Goal: Task Accomplishment & Management: Manage account settings

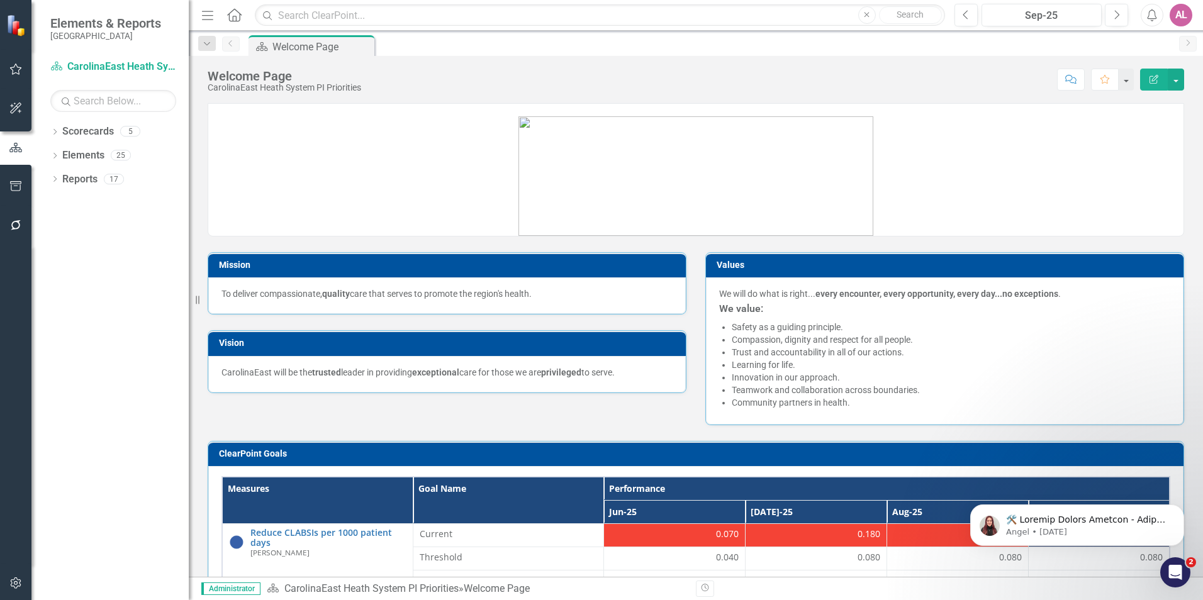
click at [1190, 16] on div "AL" at bounding box center [1180, 15] width 23 height 23
click at [204, 14] on icon "Menu" at bounding box center [207, 14] width 16 height 13
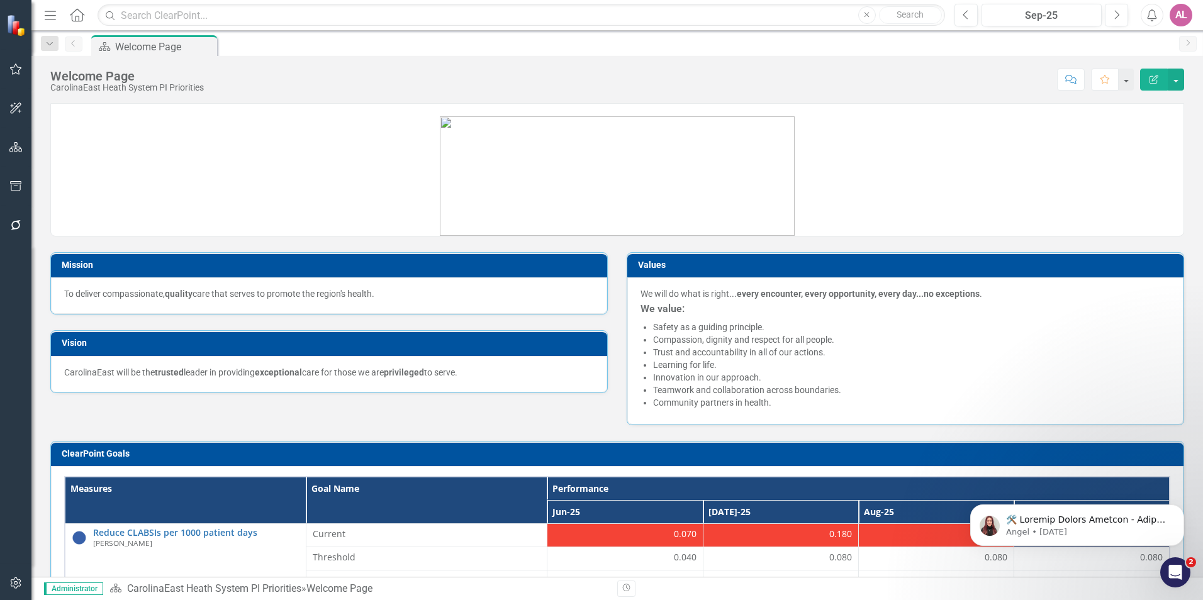
drag, startPoint x: 39, startPoint y: 18, endPoint x: 47, endPoint y: 16, distance: 8.4
click at [41, 18] on div "Menu Home Search Close Search Previous Sep-25 Next Alerts AL User Edit Profile …" at bounding box center [616, 15] width 1171 height 31
click at [48, 16] on icon "Menu" at bounding box center [50, 14] width 16 height 13
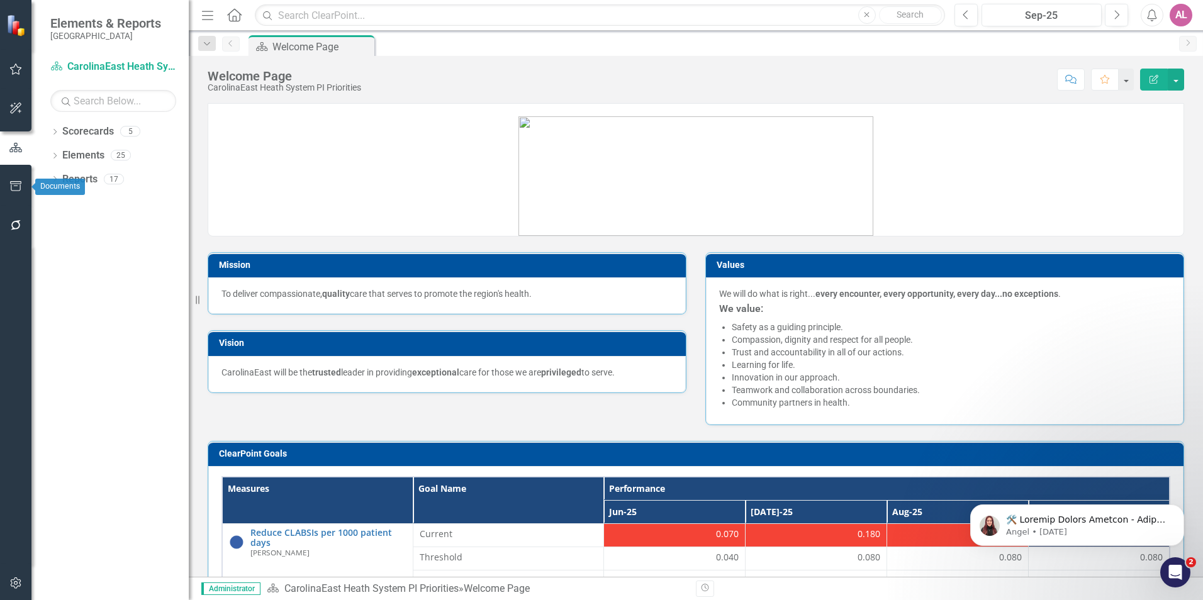
click at [18, 178] on button "button" at bounding box center [16, 187] width 28 height 26
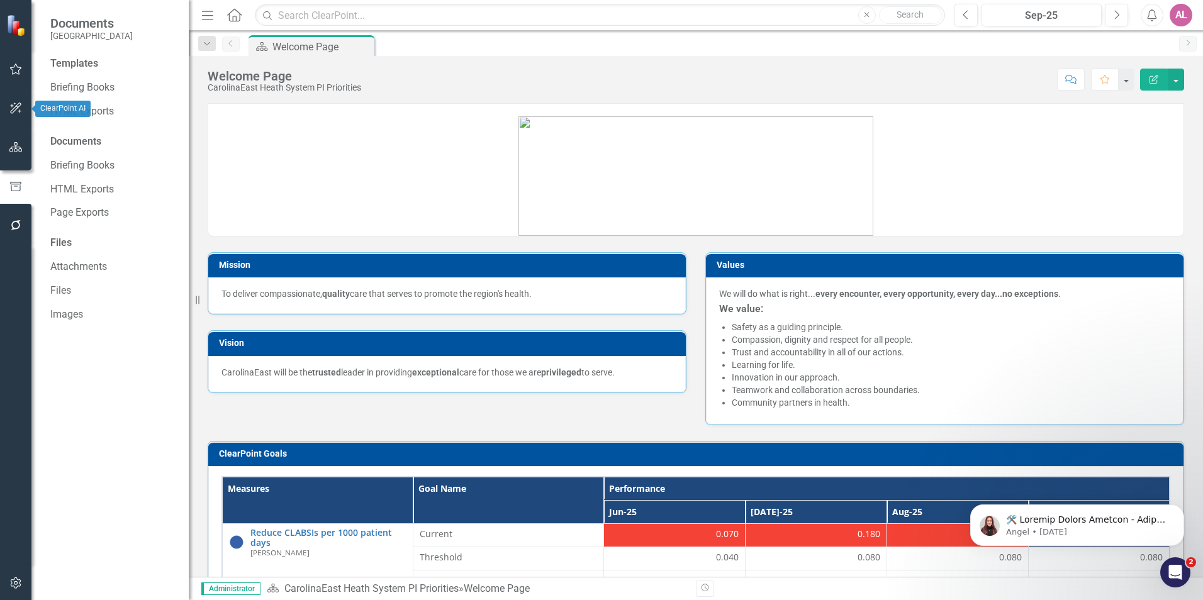
click at [18, 106] on icon "button" at bounding box center [15, 108] width 13 height 10
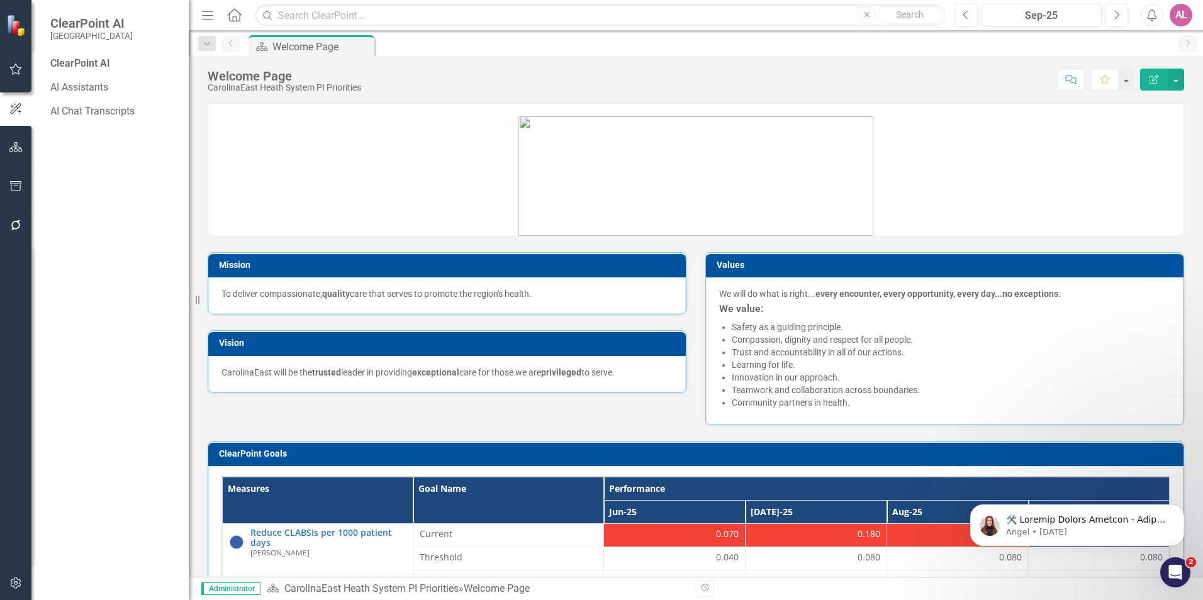
click at [1168, 16] on div "Previous Sep-25 Next Alerts AL User Edit Profile Disable Sound Silence Alerts H…" at bounding box center [1069, 15] width 254 height 23
click at [1171, 13] on div "AL" at bounding box center [1180, 15] width 23 height 23
click at [1147, 127] on link "Settings System Setup" at bounding box center [1141, 133] width 99 height 23
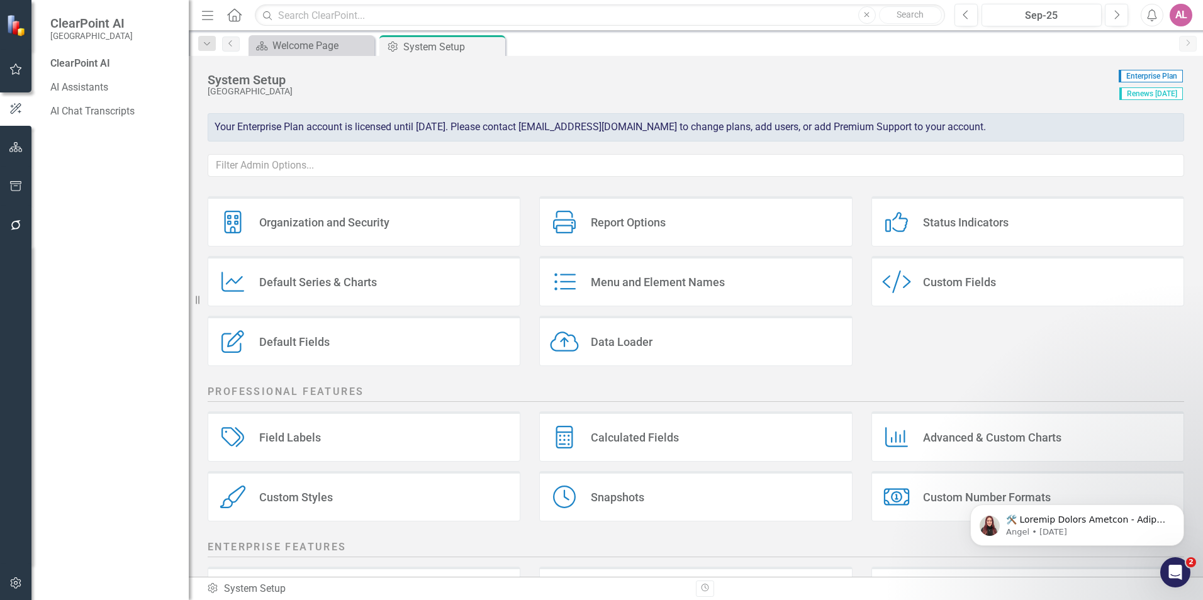
scroll to position [18, 0]
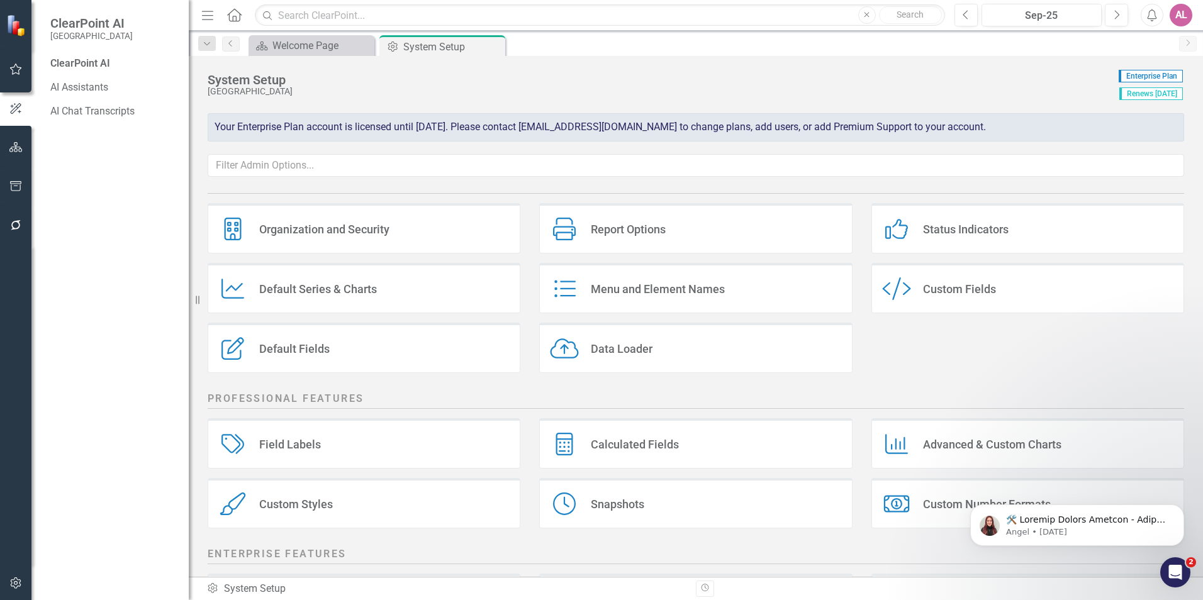
click at [378, 232] on div "Organization and Security" at bounding box center [324, 229] width 130 height 14
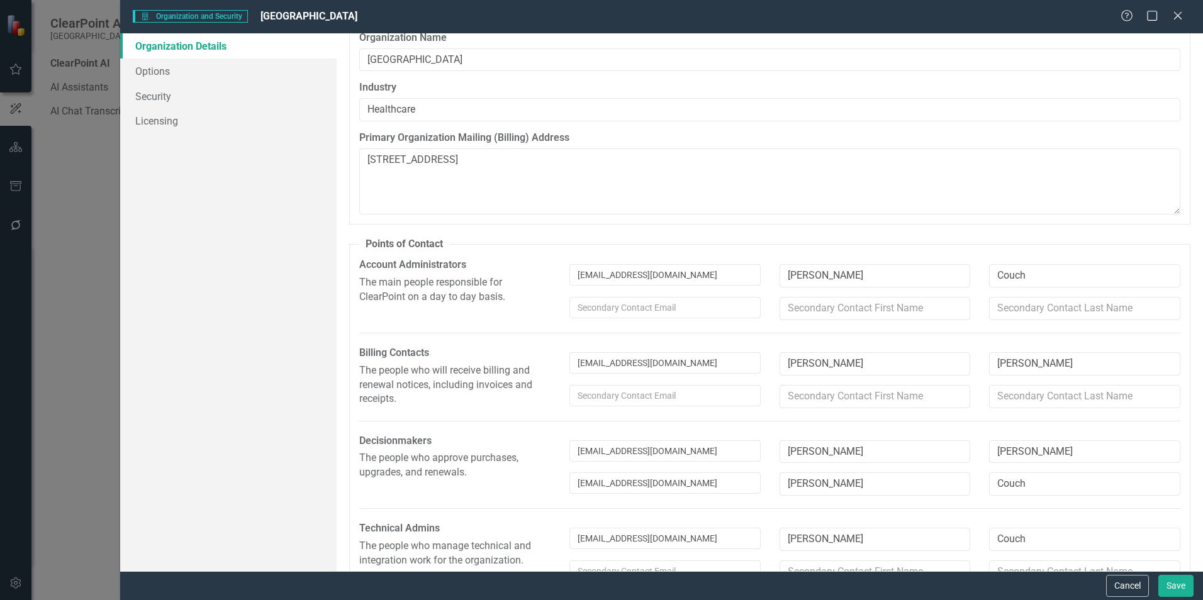
scroll to position [0, 0]
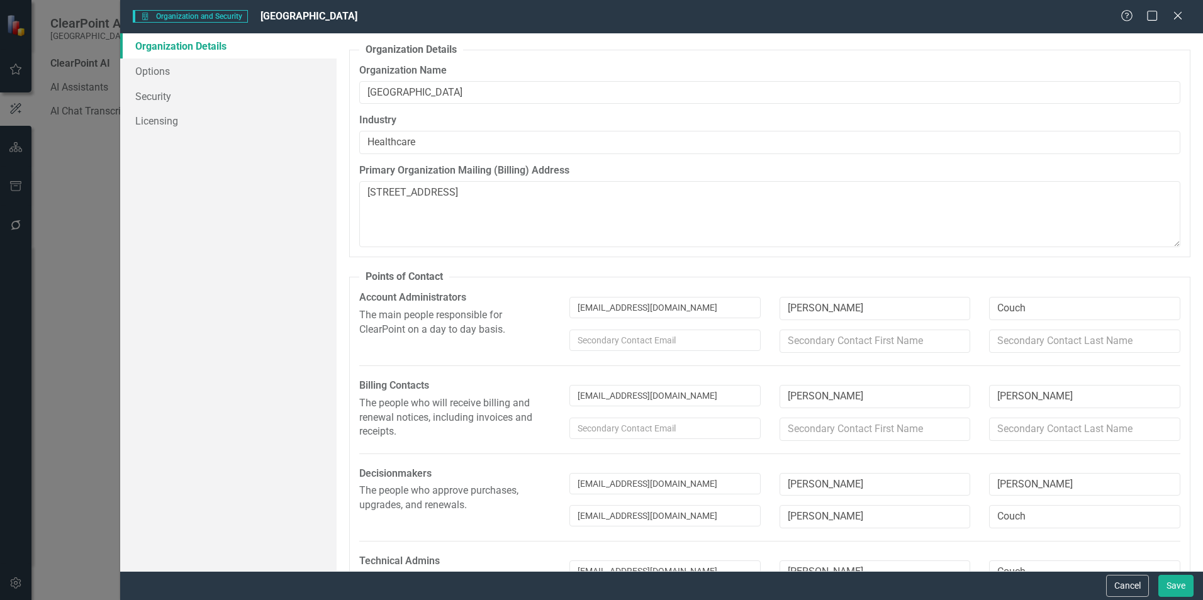
click at [107, 181] on div "Organization and Security Organization and Security CarolinaEast Medical Center…" at bounding box center [601, 300] width 1203 height 600
click at [1130, 588] on button "Cancel" at bounding box center [1127, 586] width 43 height 22
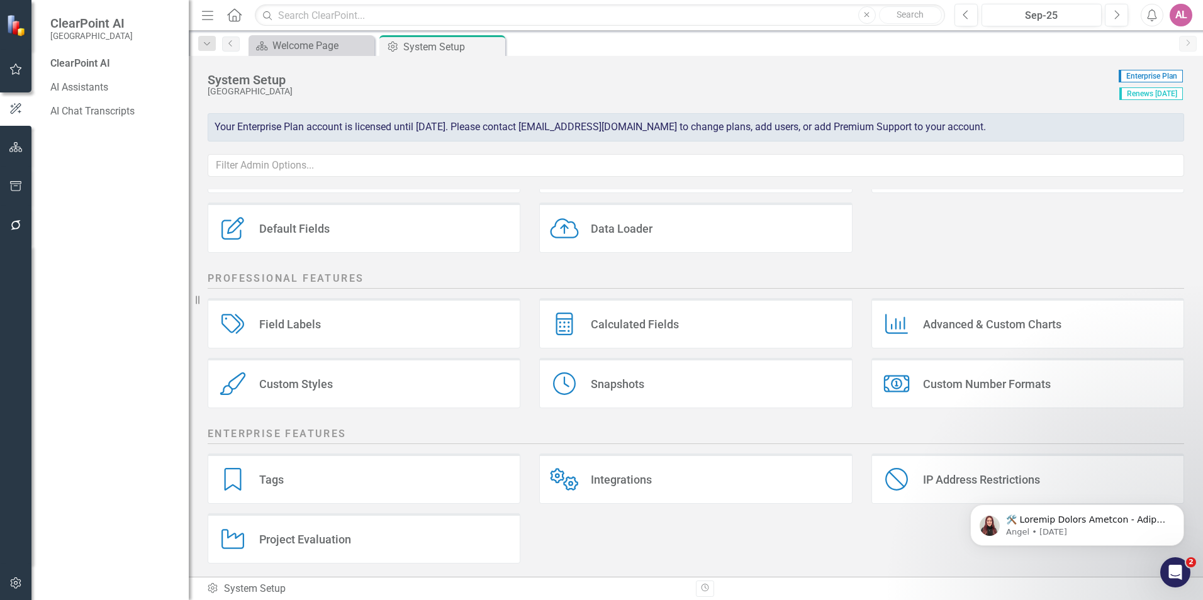
scroll to position [143, 0]
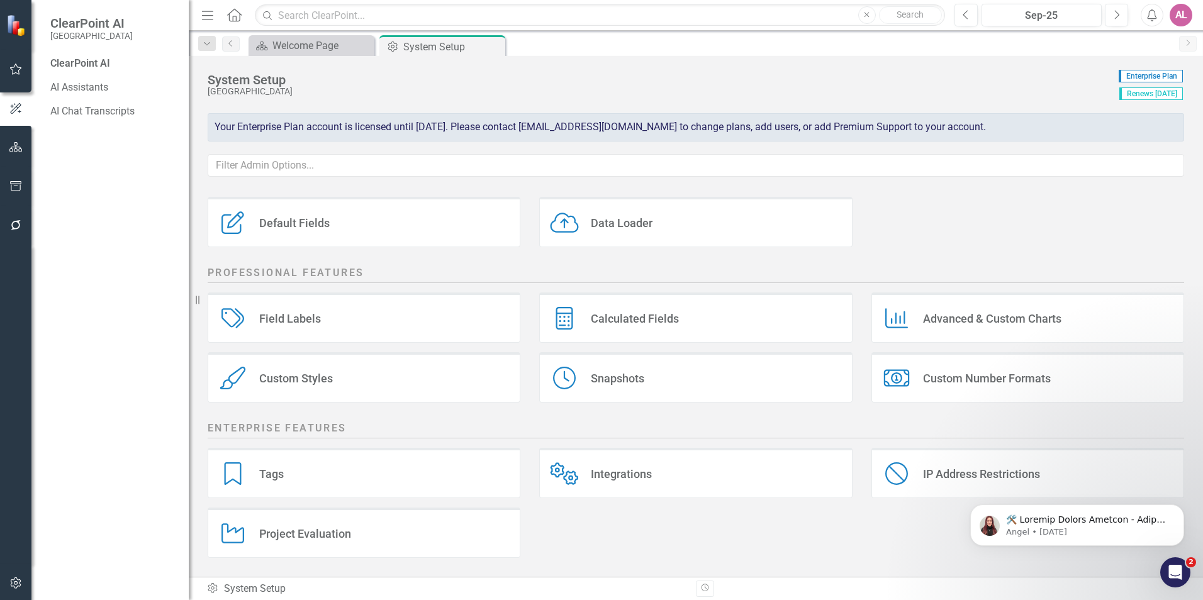
click at [1186, 17] on div "AL" at bounding box center [1180, 15] width 23 height 23
click at [1111, 237] on div "Organization and Security Organization and Security Report Options Report Optio…" at bounding box center [695, 166] width 995 height 179
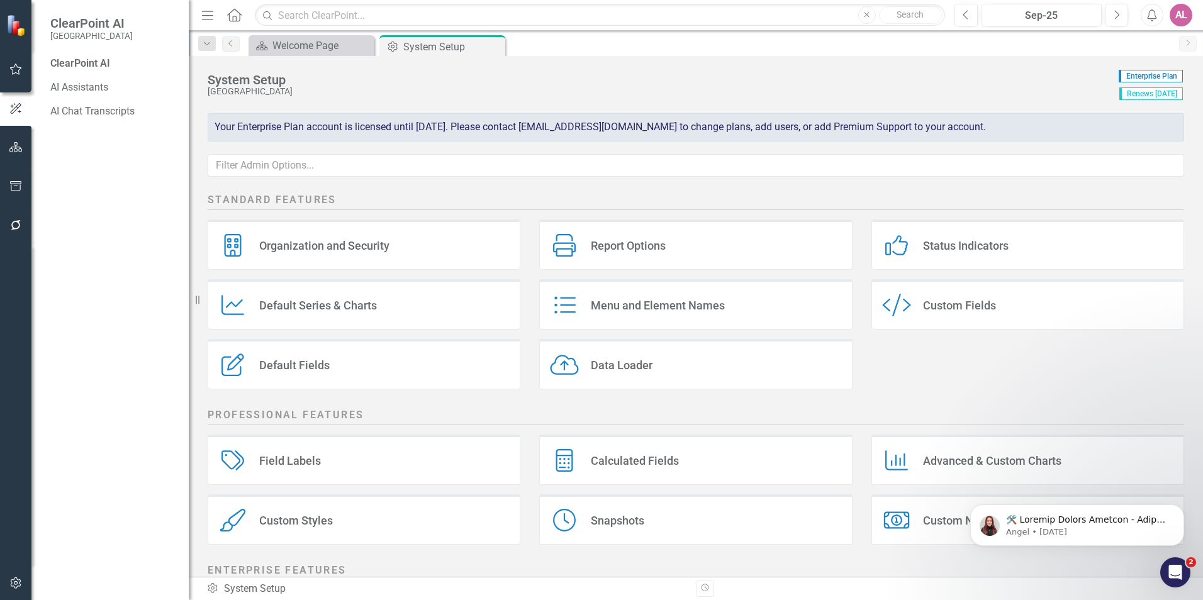
scroll to position [0, 0]
click at [17, 69] on icon "button" at bounding box center [15, 69] width 13 height 10
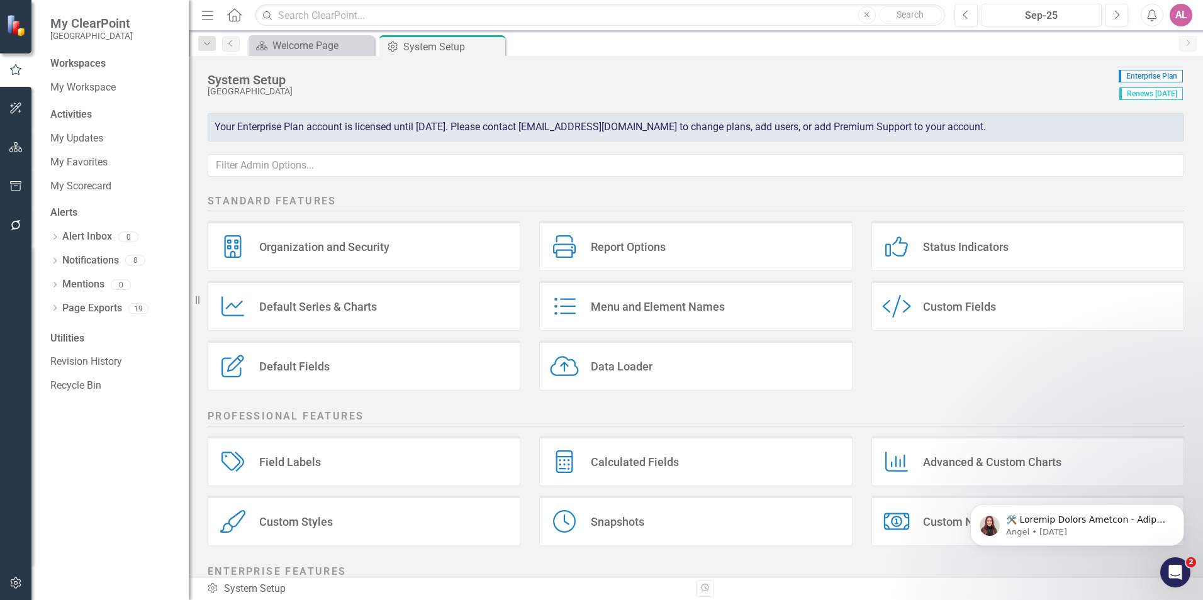
click at [11, 576] on button "button" at bounding box center [16, 584] width 28 height 26
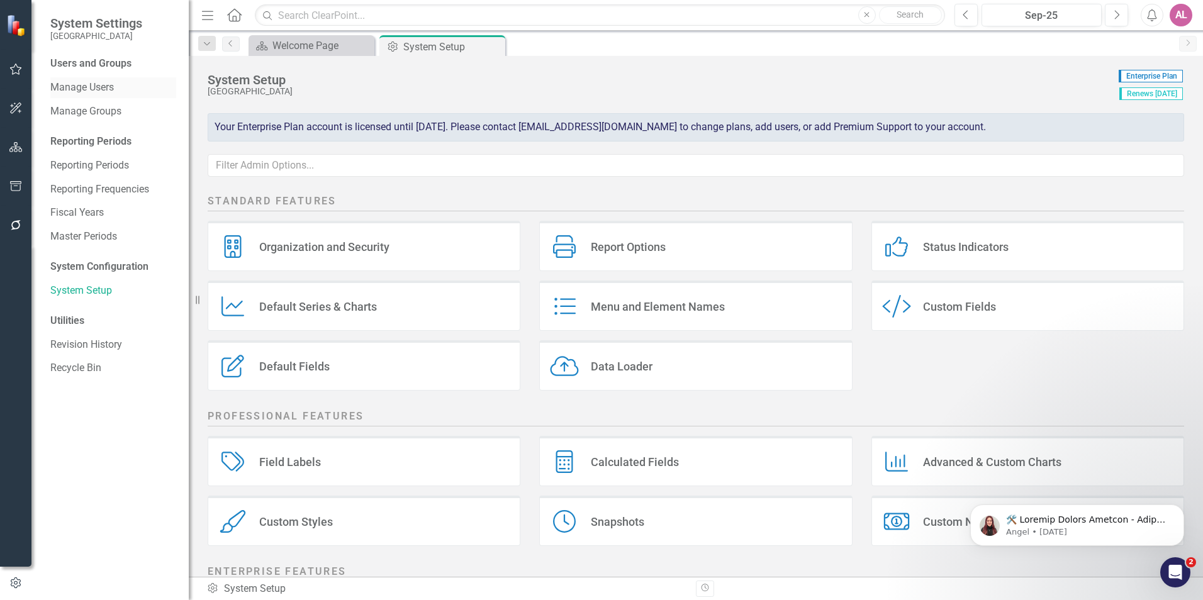
click at [94, 87] on link "Manage Users" at bounding box center [113, 88] width 126 height 14
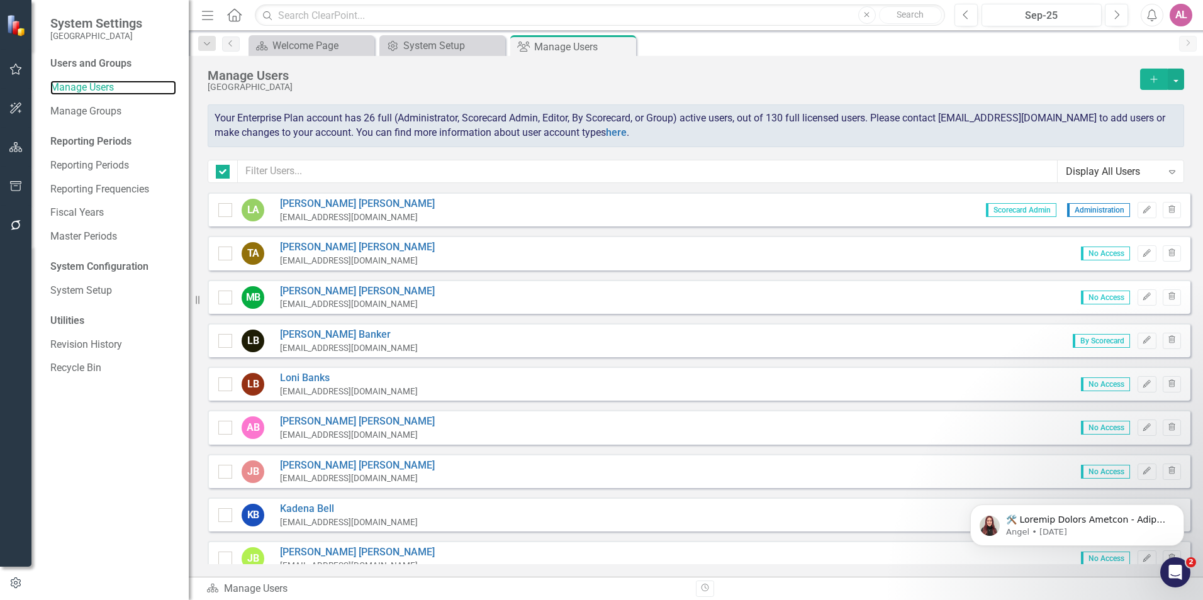
checkbox input "false"
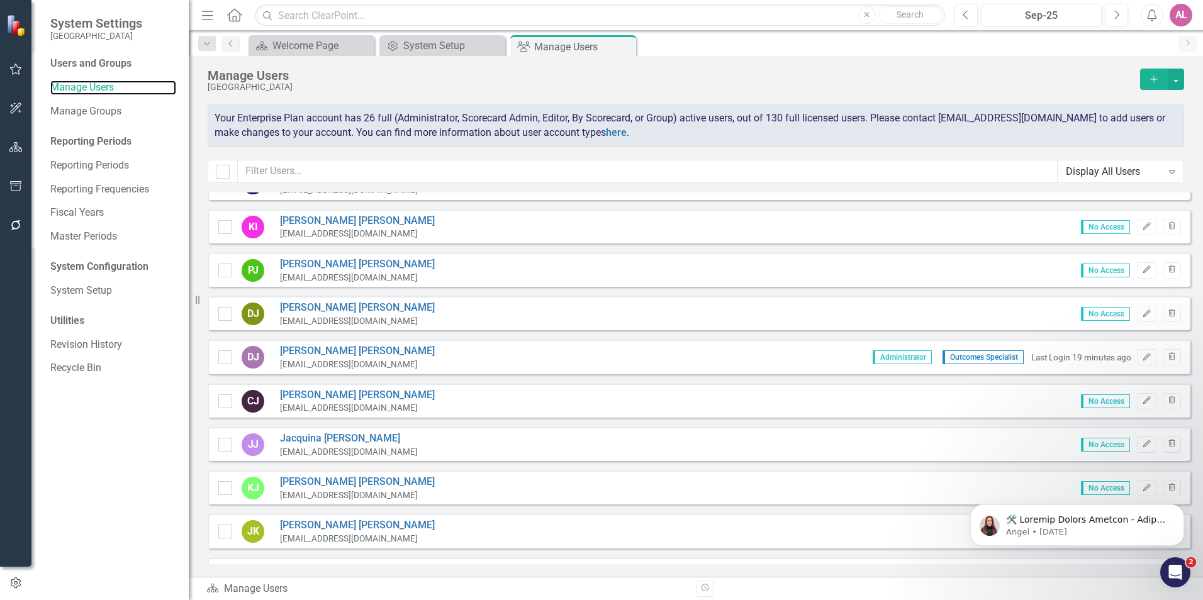
scroll to position [2516, 0]
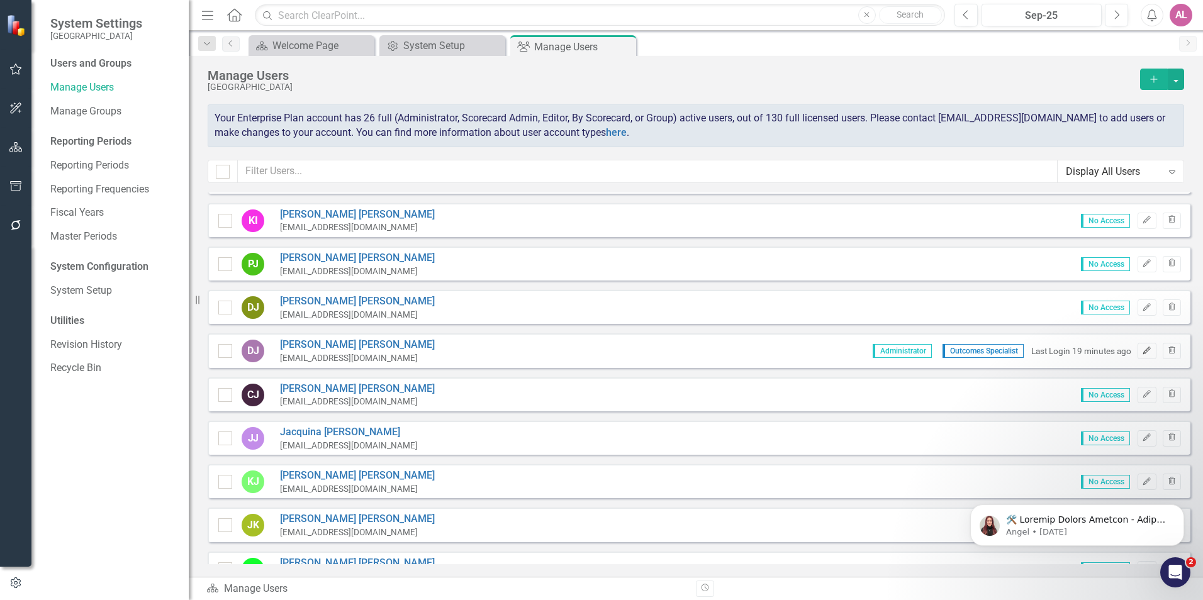
click at [1137, 355] on button "Edit" at bounding box center [1146, 351] width 18 height 16
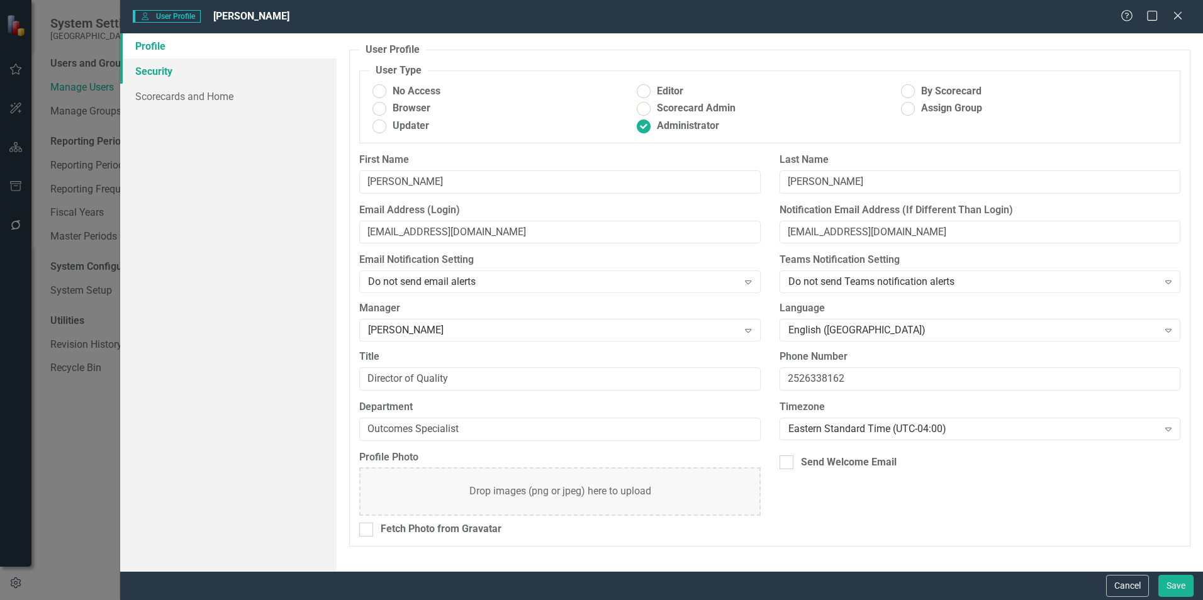
click at [218, 67] on link "Security" at bounding box center [228, 71] width 216 height 25
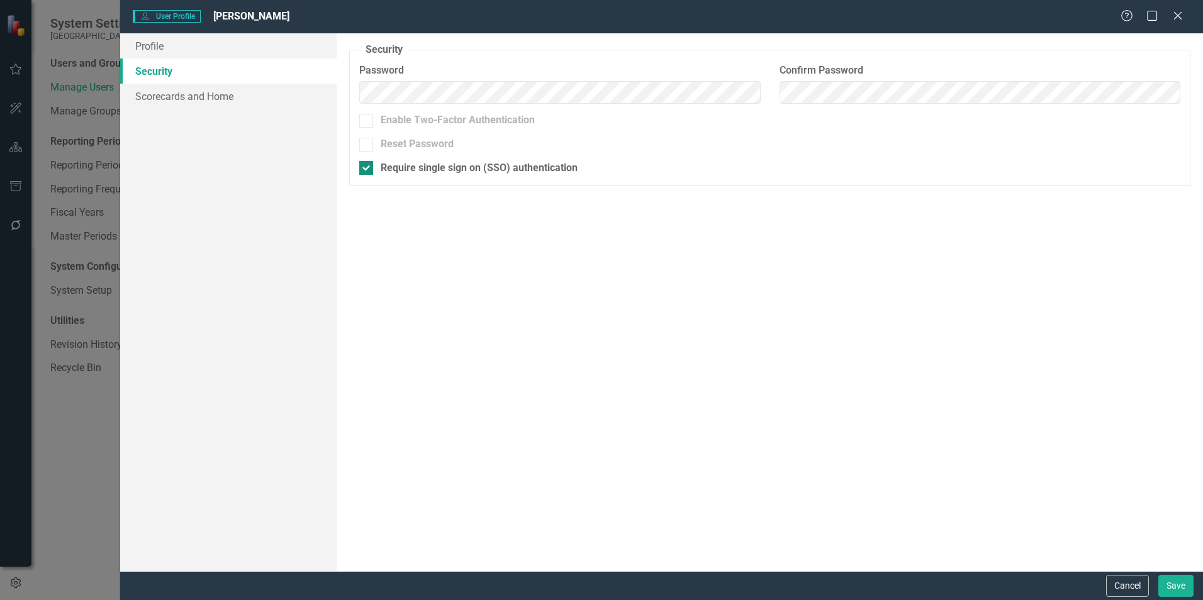
click at [369, 169] on div at bounding box center [366, 168] width 14 height 14
click at [367, 169] on input "Require single sign on (SSO) authentication" at bounding box center [363, 165] width 8 height 8
checkbox input "false"
click at [1185, 589] on button "Save" at bounding box center [1175, 586] width 35 height 22
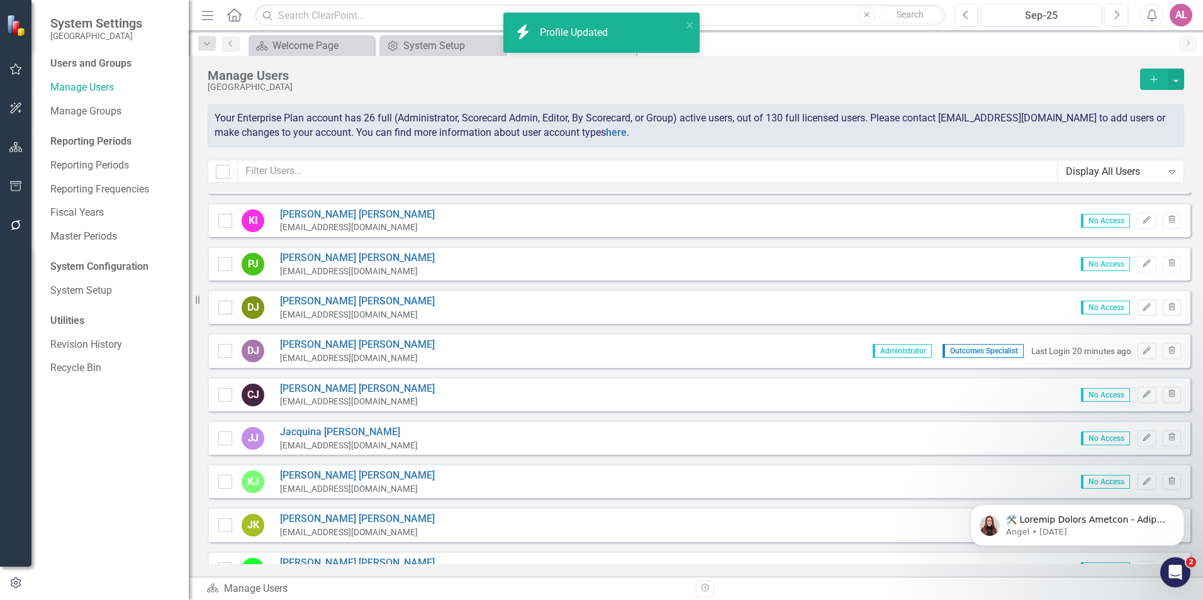
click at [762, 90] on div "[GEOGRAPHIC_DATA]" at bounding box center [671, 86] width 926 height 9
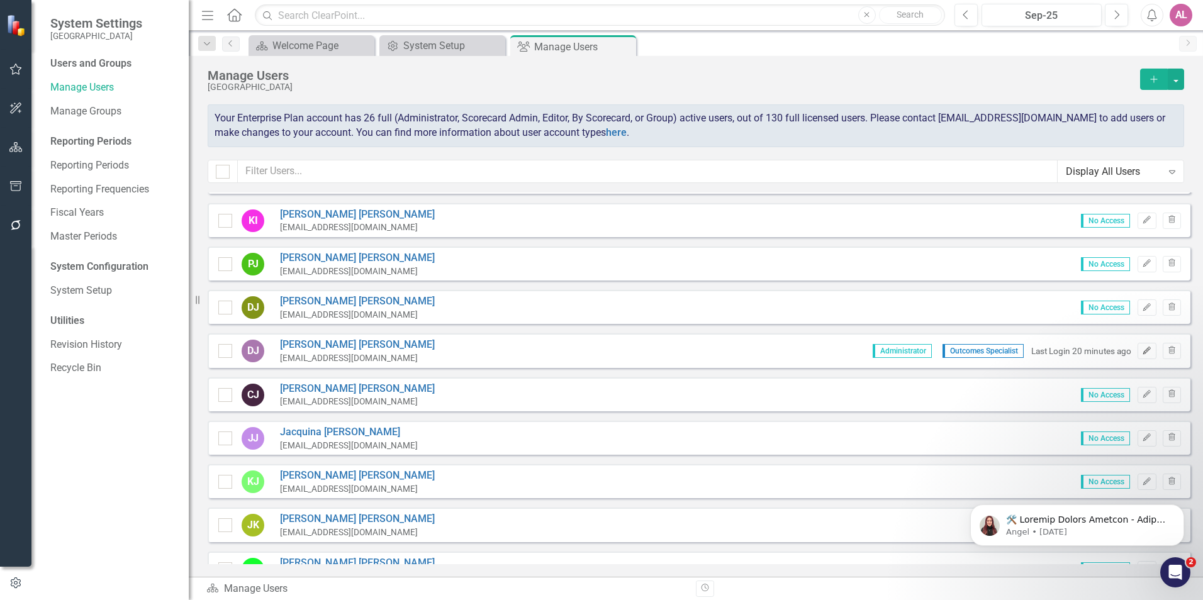
click at [1137, 343] on button "Edit" at bounding box center [1146, 351] width 18 height 16
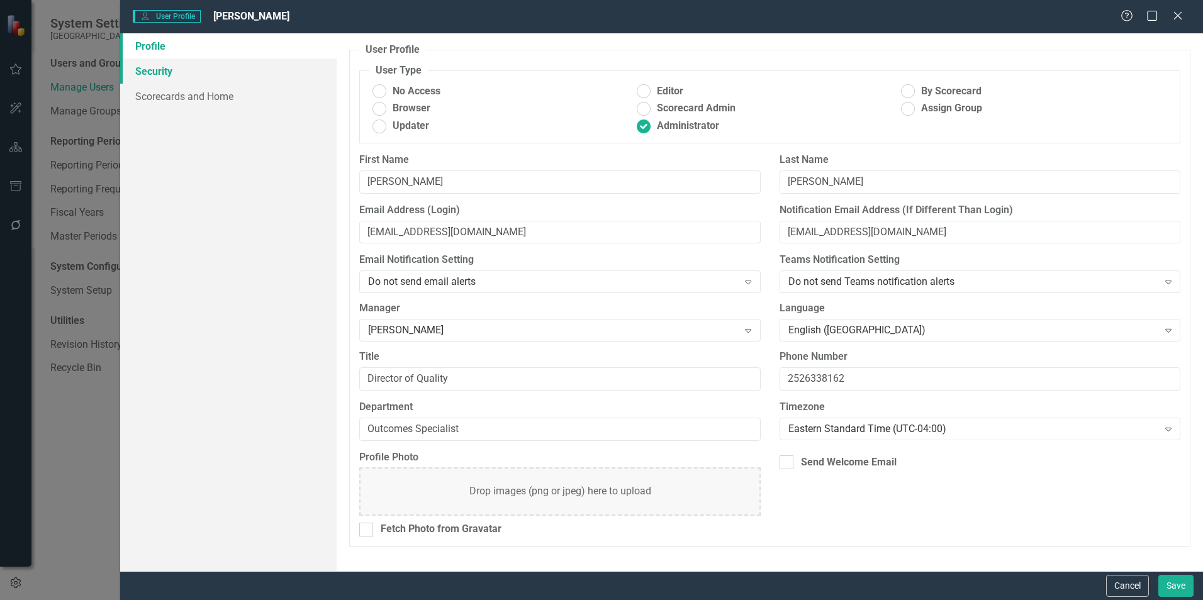
click at [217, 64] on link "Security" at bounding box center [228, 71] width 216 height 25
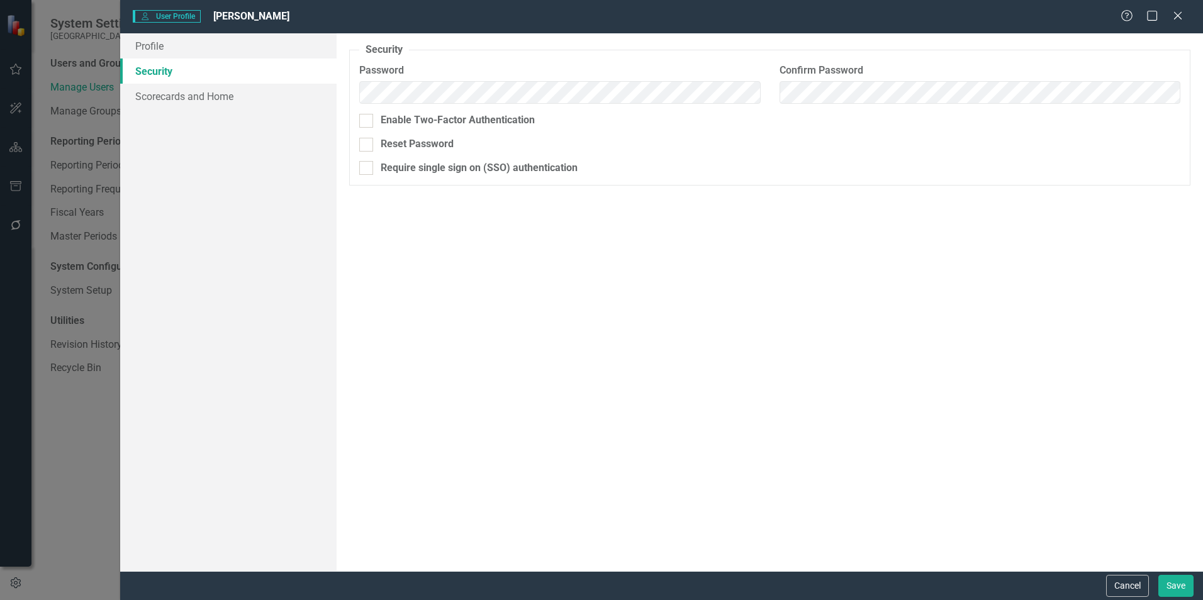
click at [91, 434] on div "User User Profile [PERSON_NAME] Help Maximize Close Profile Security Scorecards…" at bounding box center [601, 300] width 1203 height 600
click at [1129, 579] on button "Cancel" at bounding box center [1127, 586] width 43 height 22
